Goal: Task Accomplishment & Management: Manage account settings

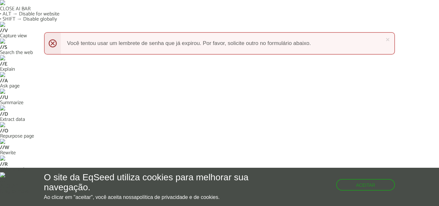
click at [211, 197] on img at bounding box center [219, 205] width 48 height 16
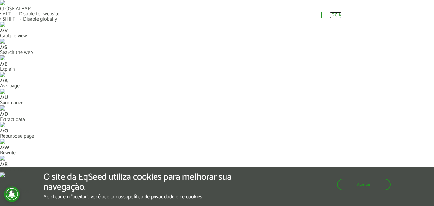
click at [336, 15] on link "Login" at bounding box center [335, 15] width 13 height 4
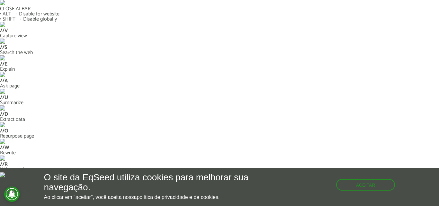
type input "**********"
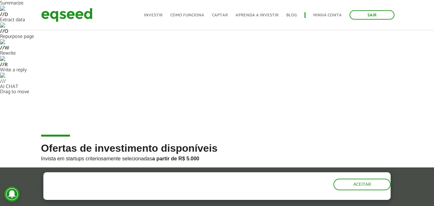
scroll to position [64, 0]
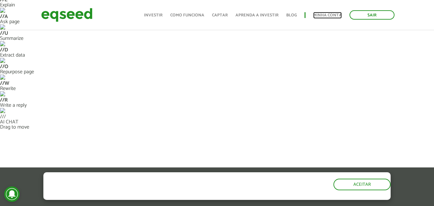
click at [330, 17] on link "Minha conta" at bounding box center [327, 15] width 29 height 4
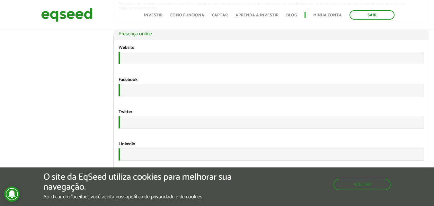
scroll to position [1205, 0]
drag, startPoint x: 366, startPoint y: 187, endPoint x: 316, endPoint y: 183, distance: 50.3
click at [366, 187] on button "Aceitar" at bounding box center [363, 184] width 56 height 10
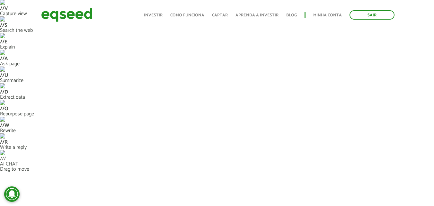
scroll to position [0, 0]
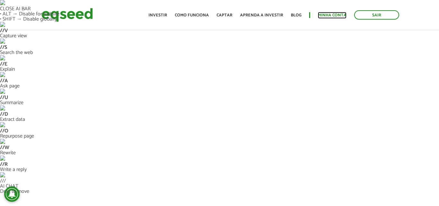
click at [331, 14] on link "Minha conta" at bounding box center [332, 15] width 29 height 4
